Goal: Information Seeking & Learning: Learn about a topic

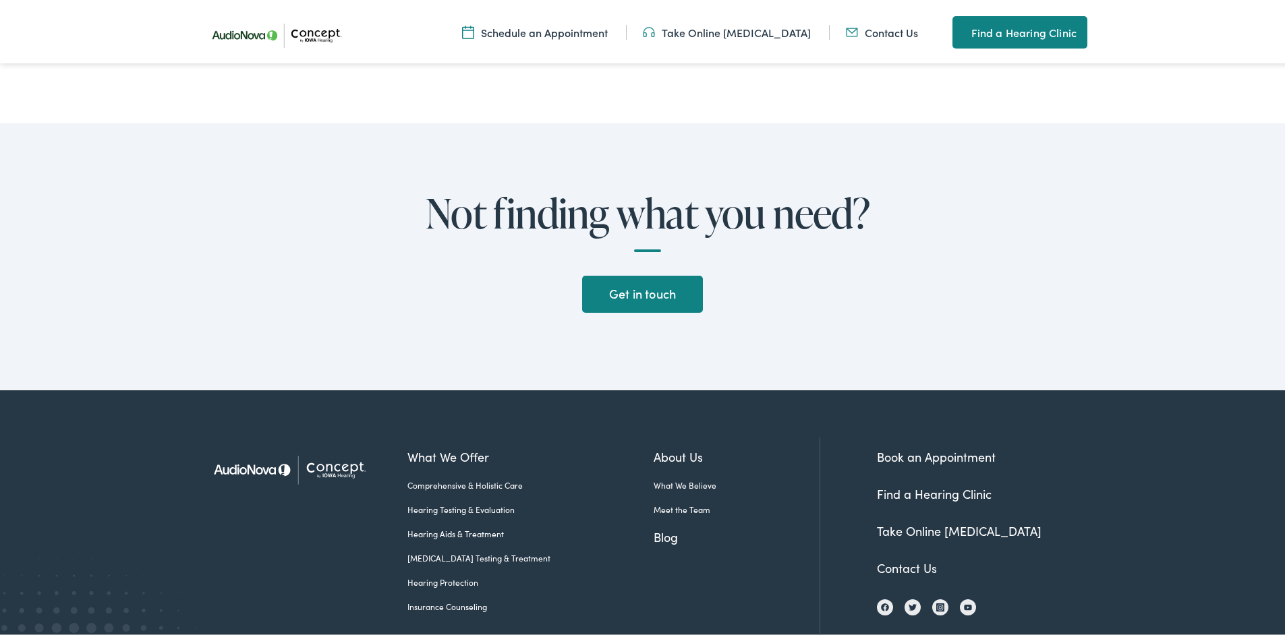
scroll to position [3035, 0]
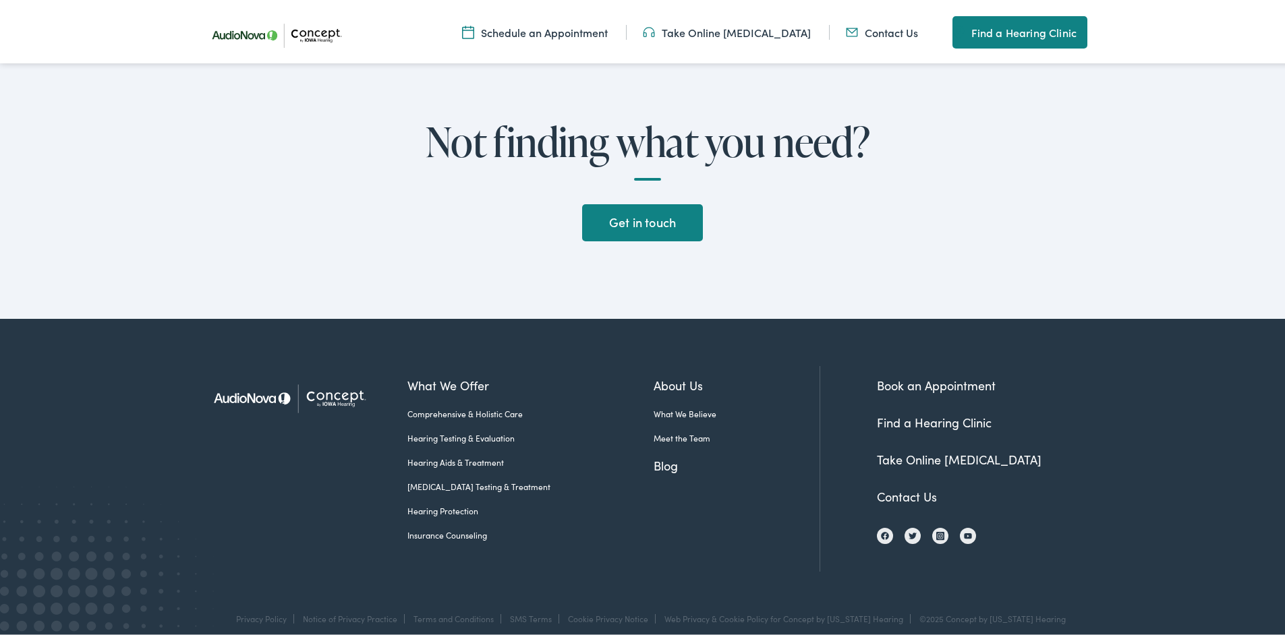
click at [439, 405] on link "Comprehensive & Holistic Care" at bounding box center [530, 411] width 246 height 12
click at [48, 8] on nav "Menu Close Schedule an Appointment Take Online [MEDICAL_DATA] Contact Us Find a…" at bounding box center [647, 30] width 1295 height 61
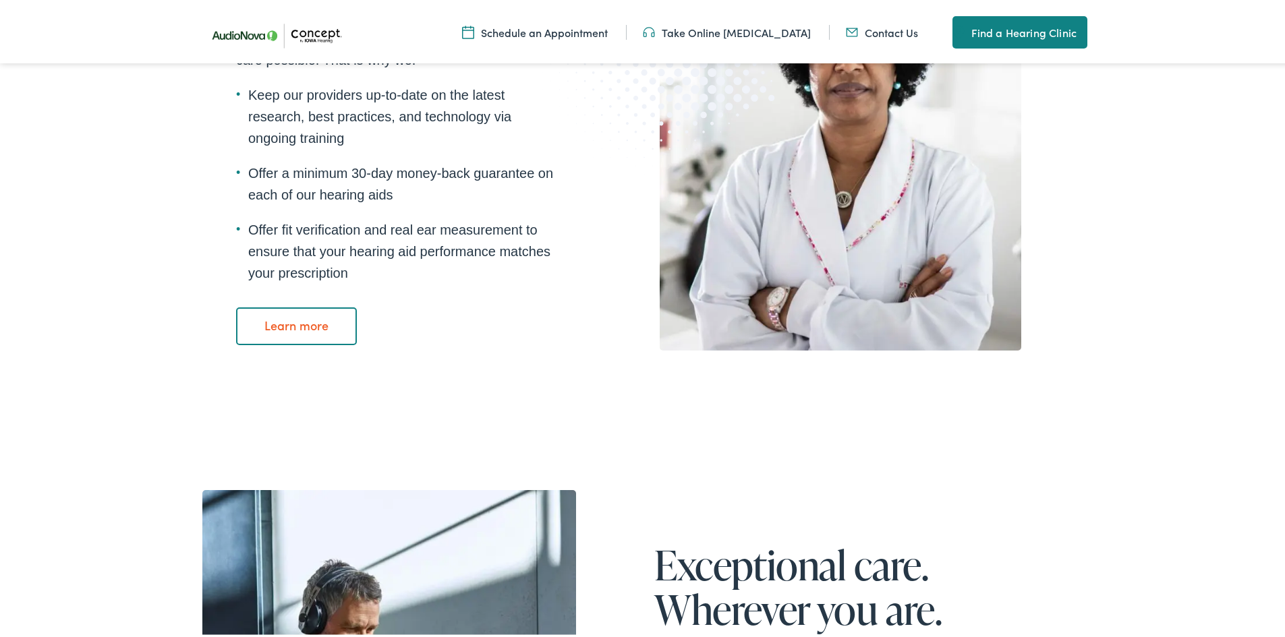
scroll to position [1888, 0]
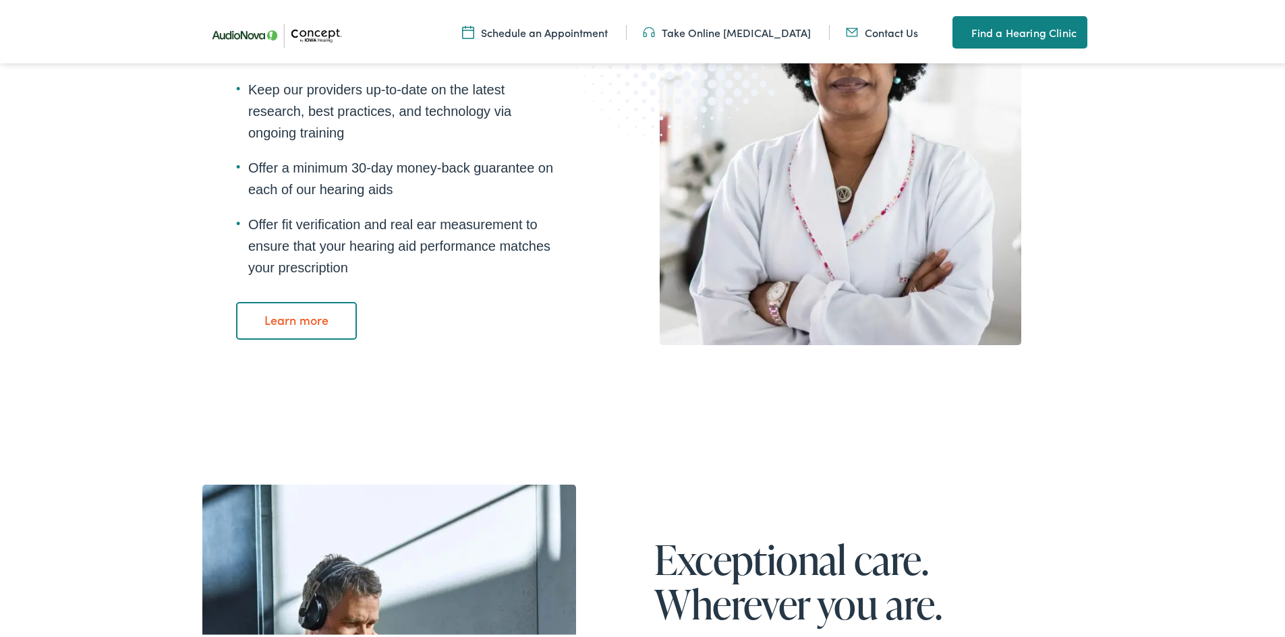
click at [281, 318] on link "Learn more" at bounding box center [296, 318] width 121 height 38
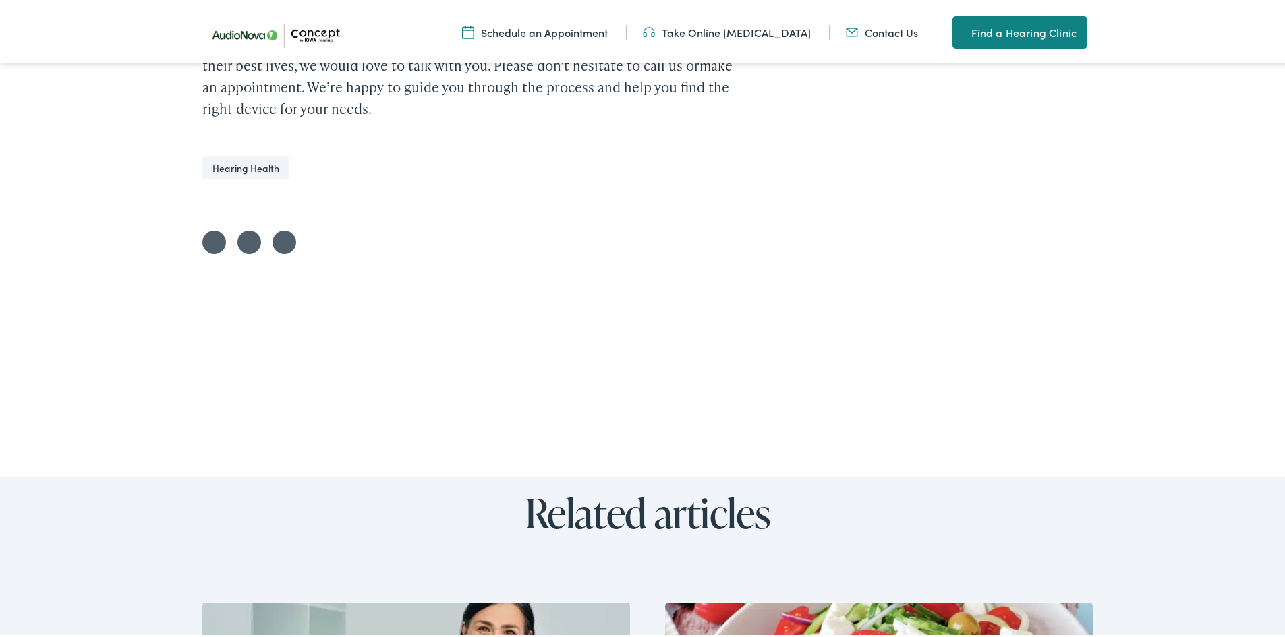
scroll to position [2698, 0]
